Goal: Task Accomplishment & Management: Complete application form

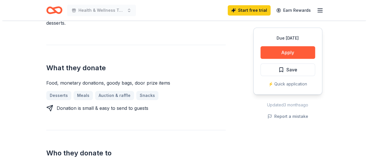
scroll to position [201, 0]
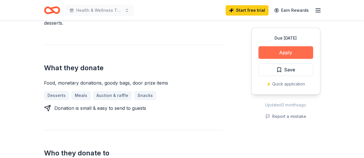
click at [281, 46] on button "Apply" at bounding box center [285, 52] width 55 height 13
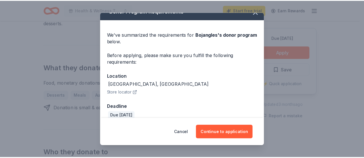
scroll to position [17, 0]
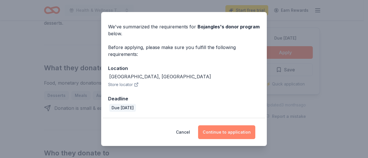
click at [220, 131] on button "Continue to application" at bounding box center [226, 133] width 57 height 14
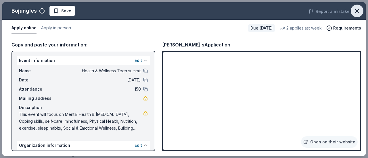
click at [358, 7] on icon "button" at bounding box center [357, 11] width 8 height 8
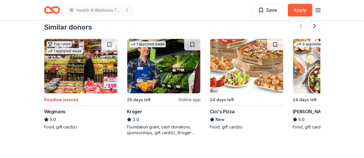
scroll to position [591, 0]
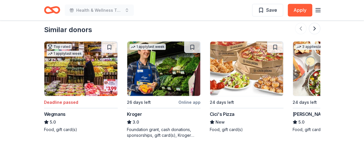
click at [248, 66] on img at bounding box center [246, 69] width 73 height 55
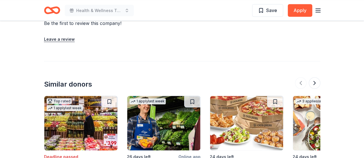
scroll to position [533, 0]
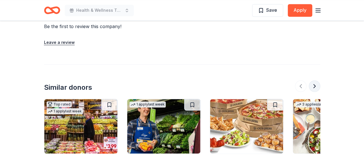
click at [311, 85] on button at bounding box center [315, 87] width 12 height 12
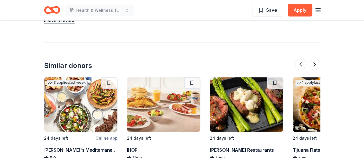
scroll to position [591, 0]
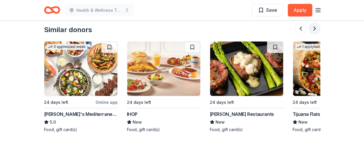
click at [311, 30] on button at bounding box center [315, 29] width 12 height 12
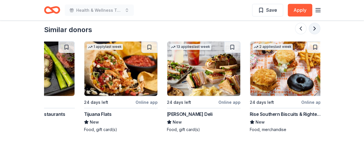
scroll to position [0, 497]
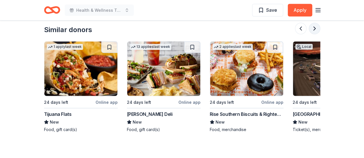
click at [311, 30] on button at bounding box center [315, 29] width 12 height 12
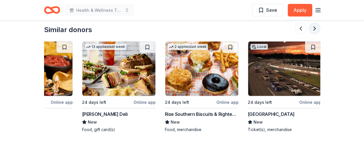
scroll to position [0, 543]
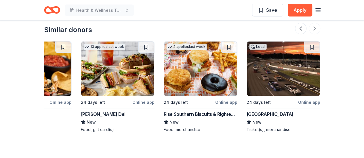
click at [311, 30] on div at bounding box center [307, 29] width 25 height 12
click at [309, 27] on div at bounding box center [307, 29] width 25 height 12
click at [313, 28] on div at bounding box center [307, 29] width 25 height 12
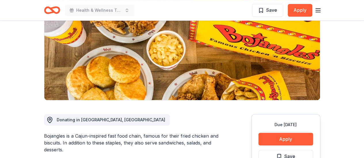
scroll to position [0, 0]
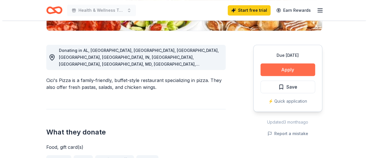
scroll to position [144, 0]
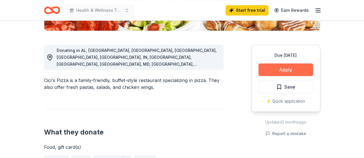
click at [285, 68] on button "Apply" at bounding box center [285, 70] width 55 height 13
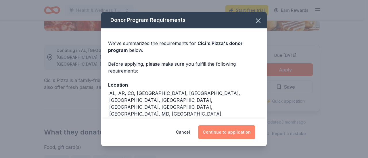
click at [237, 129] on button "Continue to application" at bounding box center [226, 133] width 57 height 14
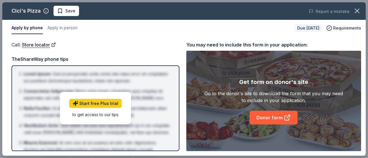
click at [268, 110] on div "Get form on donor's site Go to the donor's site to download the form that you m…" at bounding box center [274, 101] width 140 height 47
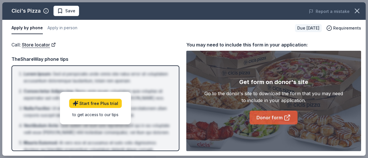
click at [268, 116] on link "Donor form" at bounding box center [274, 118] width 48 height 14
click at [279, 119] on link "Donor form" at bounding box center [274, 118] width 48 height 14
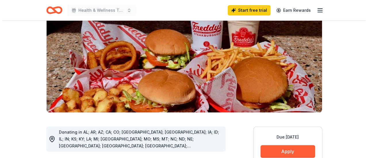
scroll to position [173, 0]
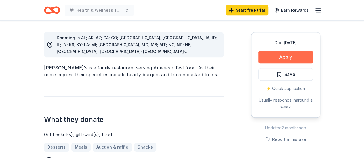
click at [281, 55] on button "Apply" at bounding box center [285, 57] width 55 height 13
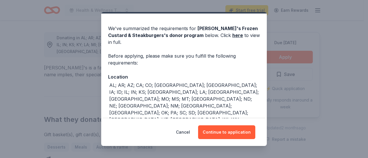
scroll to position [22, 0]
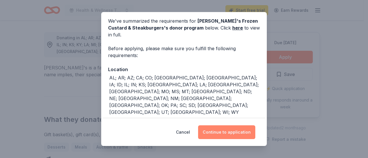
click at [229, 131] on button "Continue to application" at bounding box center [226, 133] width 57 height 14
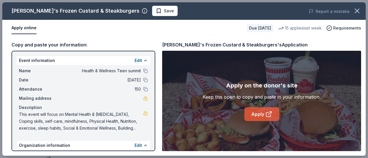
click at [256, 112] on link "Apply" at bounding box center [261, 115] width 35 height 14
click at [255, 112] on link "Apply" at bounding box center [261, 115] width 35 height 14
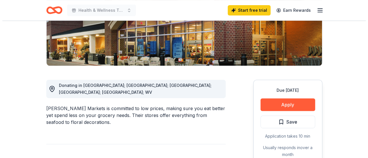
scroll to position [144, 0]
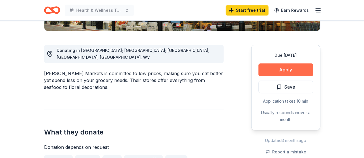
click at [298, 69] on button "Apply" at bounding box center [285, 70] width 55 height 13
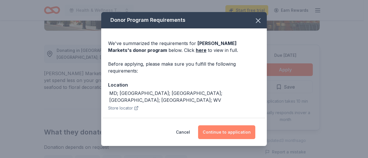
click at [224, 131] on button "Continue to application" at bounding box center [226, 133] width 57 height 14
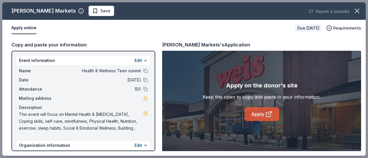
click at [264, 116] on link "Apply" at bounding box center [261, 115] width 35 height 14
click at [264, 115] on link "Apply" at bounding box center [261, 115] width 35 height 14
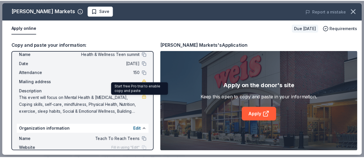
scroll to position [0, 0]
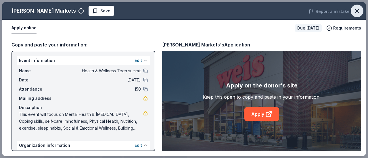
click at [358, 9] on icon "button" at bounding box center [357, 11] width 8 height 8
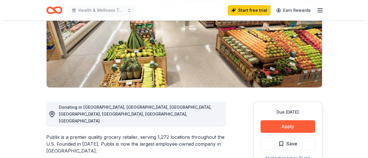
scroll to position [86, 0]
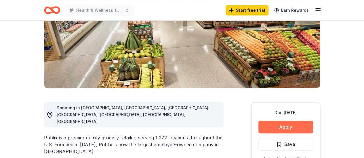
click at [283, 127] on button "Apply" at bounding box center [285, 127] width 55 height 13
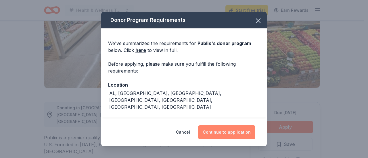
click at [238, 133] on button "Continue to application" at bounding box center [226, 133] width 57 height 14
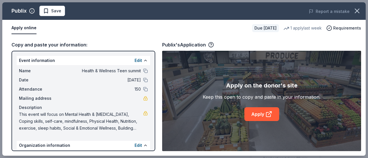
click at [248, 105] on div "Apply on the donor's site Keep this open to copy and paste in your information.…" at bounding box center [262, 101] width 118 height 40
click at [250, 112] on link "Apply" at bounding box center [261, 115] width 35 height 14
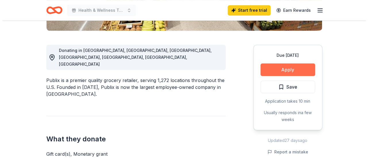
scroll to position [144, 0]
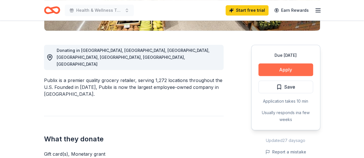
click at [275, 75] on button "Apply" at bounding box center [285, 70] width 55 height 13
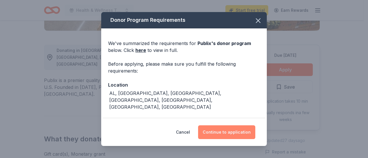
click at [225, 131] on button "Continue to application" at bounding box center [226, 133] width 57 height 14
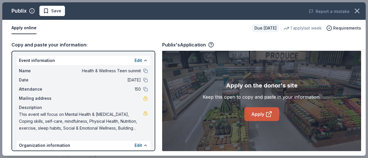
click at [254, 114] on link "Apply" at bounding box center [261, 115] width 35 height 14
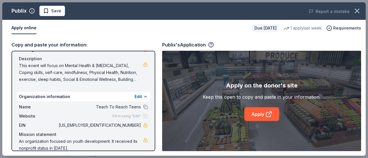
scroll to position [57, 0]
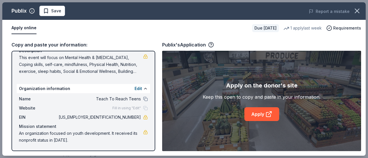
click at [256, 106] on div "Apply on the donor's site Keep this open to copy and paste in your information.…" at bounding box center [262, 101] width 118 height 40
click at [255, 115] on link "Apply" at bounding box center [261, 115] width 35 height 14
click at [254, 119] on link "Apply" at bounding box center [261, 115] width 35 height 14
click at [24, 27] on button "Apply online" at bounding box center [24, 28] width 25 height 12
click at [28, 29] on button "Apply online" at bounding box center [24, 28] width 25 height 12
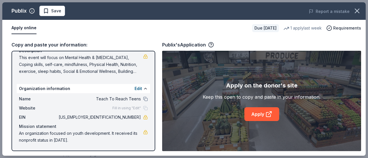
click at [200, 45] on div "Publix's Application" at bounding box center [188, 44] width 52 height 7
click at [359, 11] on icon "button" at bounding box center [357, 11] width 8 height 8
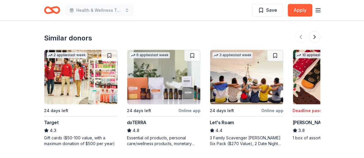
scroll to position [806, 0]
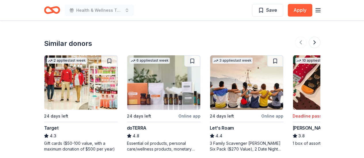
click at [87, 68] on img at bounding box center [80, 82] width 73 height 55
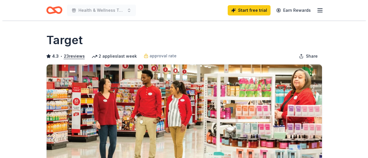
scroll to position [115, 0]
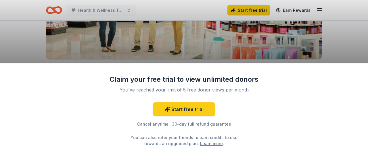
click at [262, 98] on div "Claim your free trial to view unlimited donors You've reached your limit of 5 f…" at bounding box center [184, 111] width 368 height 95
